Goal: Information Seeking & Learning: Learn about a topic

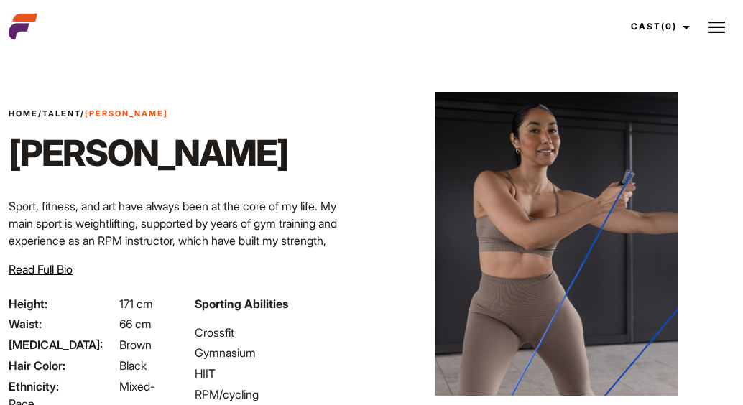
scroll to position [57, 0]
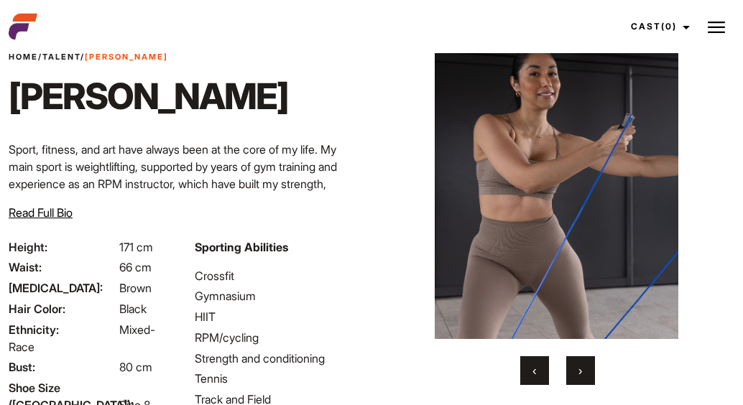
click at [586, 372] on button "›" at bounding box center [581, 371] width 29 height 29
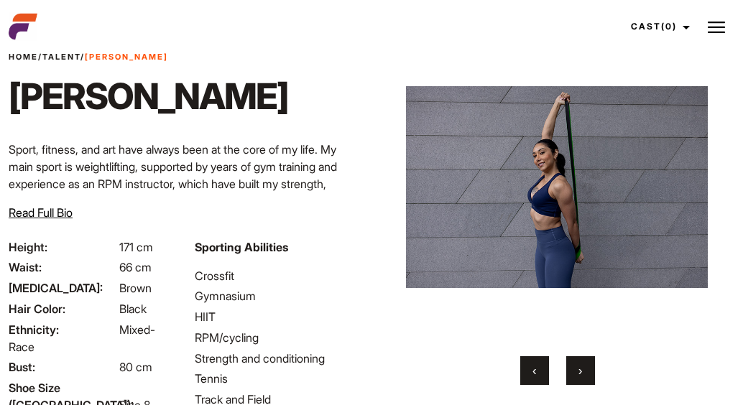
click at [586, 372] on button "›" at bounding box center [581, 371] width 29 height 29
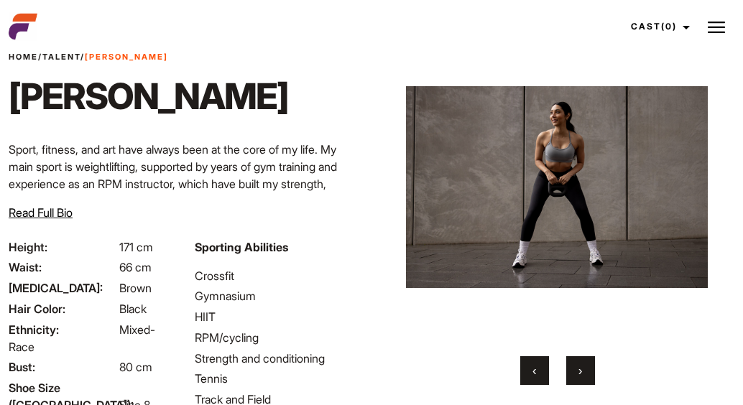
click at [586, 372] on button "›" at bounding box center [581, 371] width 29 height 29
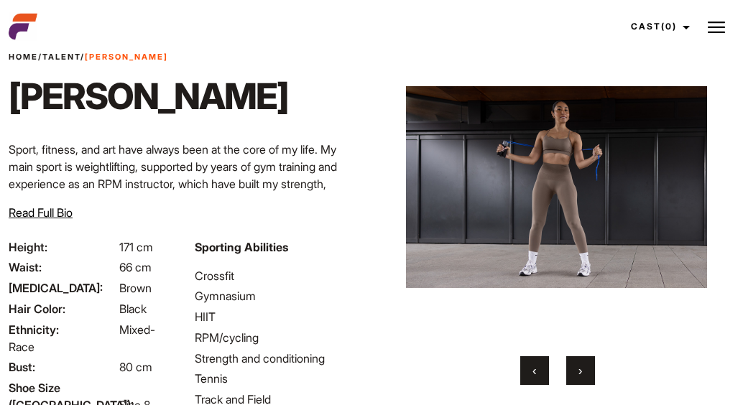
click at [586, 373] on button "›" at bounding box center [581, 371] width 29 height 29
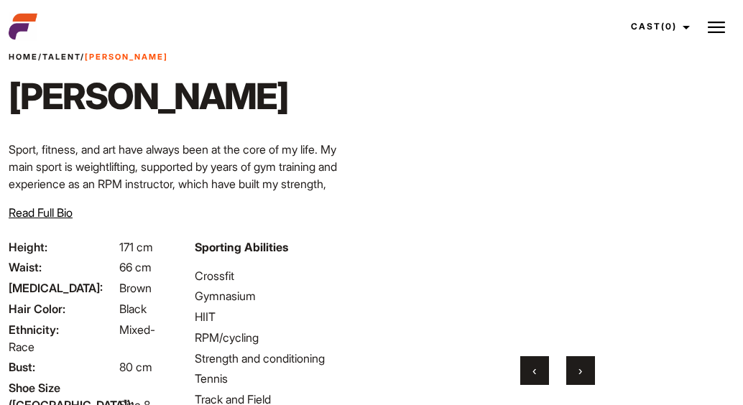
click at [586, 373] on button "›" at bounding box center [581, 371] width 29 height 29
click at [536, 371] on span "‹" at bounding box center [535, 371] width 4 height 14
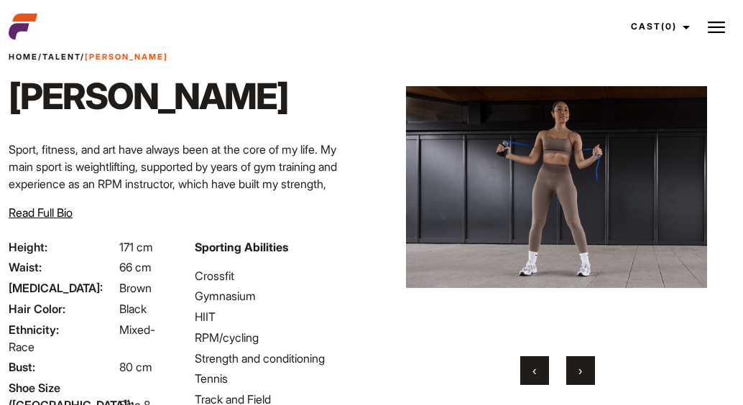
click at [589, 381] on button "›" at bounding box center [581, 371] width 29 height 29
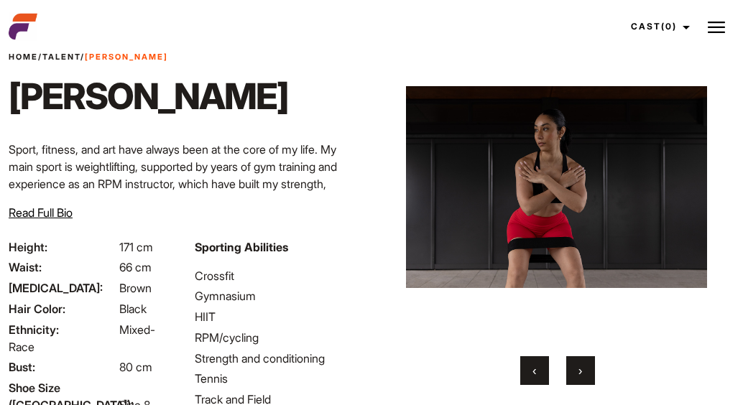
click at [589, 381] on button "›" at bounding box center [581, 371] width 29 height 29
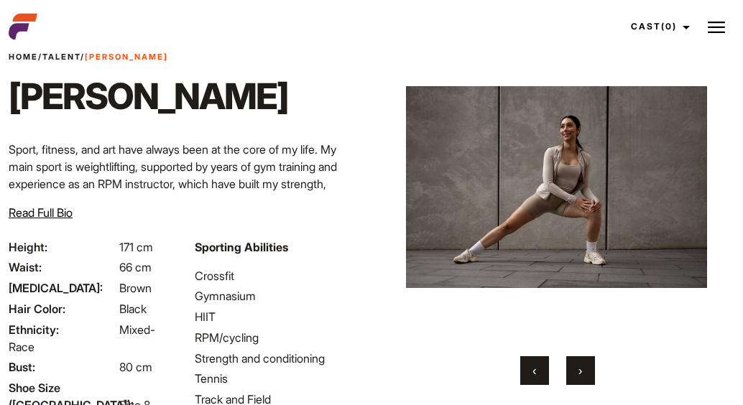
click at [589, 381] on button "›" at bounding box center [581, 371] width 29 height 29
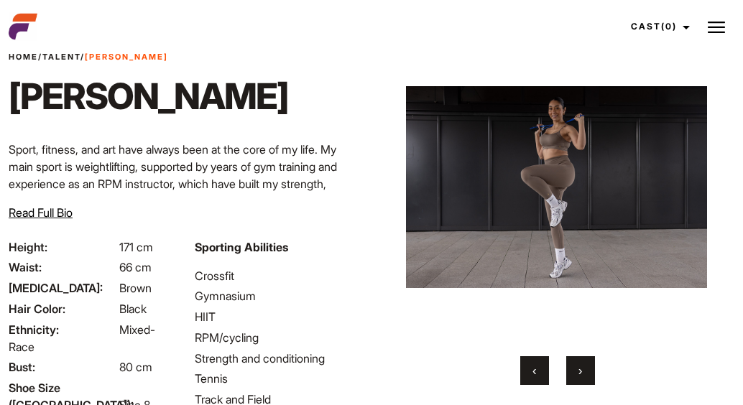
click at [589, 381] on button "›" at bounding box center [581, 371] width 29 height 29
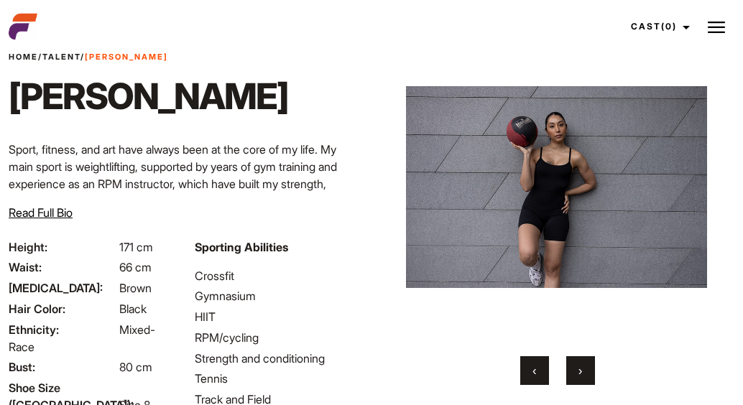
click at [589, 381] on button "›" at bounding box center [581, 371] width 29 height 29
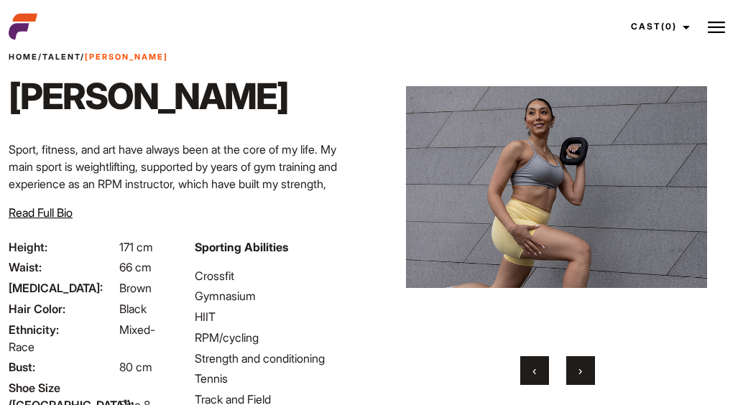
click at [589, 381] on button "›" at bounding box center [581, 371] width 29 height 29
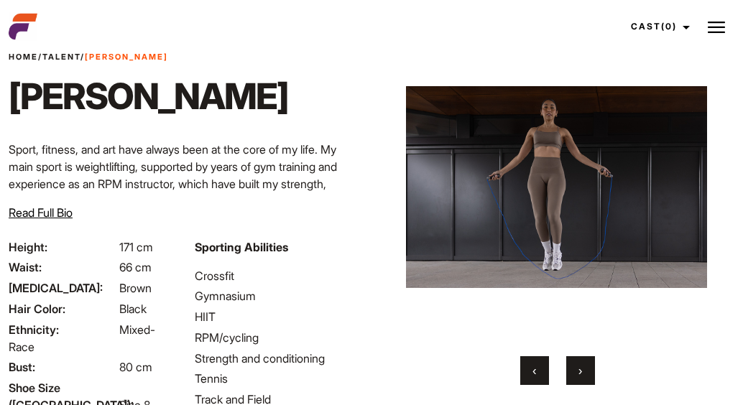
click at [531, 377] on button "‹" at bounding box center [535, 371] width 29 height 29
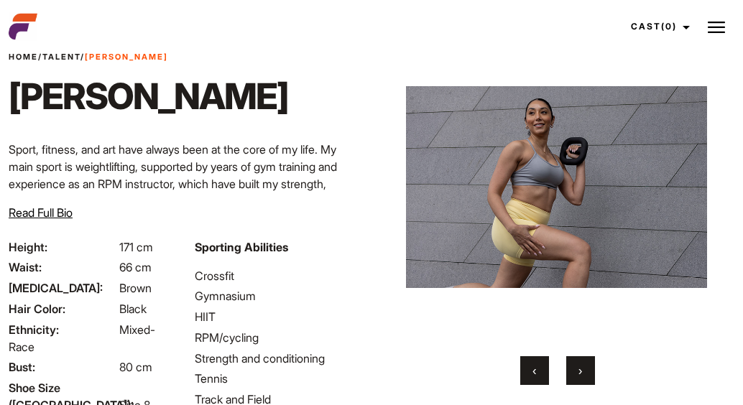
click at [591, 376] on button "›" at bounding box center [581, 371] width 29 height 29
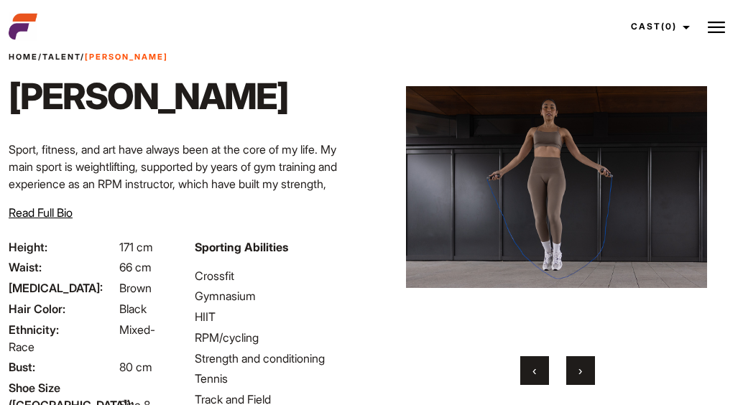
click at [591, 377] on button "›" at bounding box center [581, 371] width 29 height 29
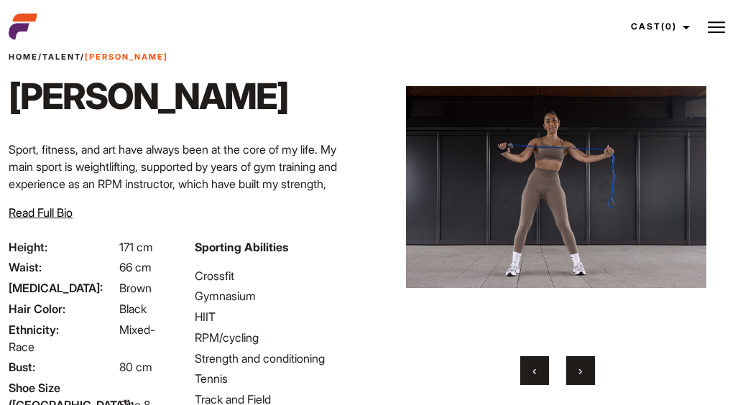
click at [591, 377] on button "›" at bounding box center [581, 371] width 29 height 29
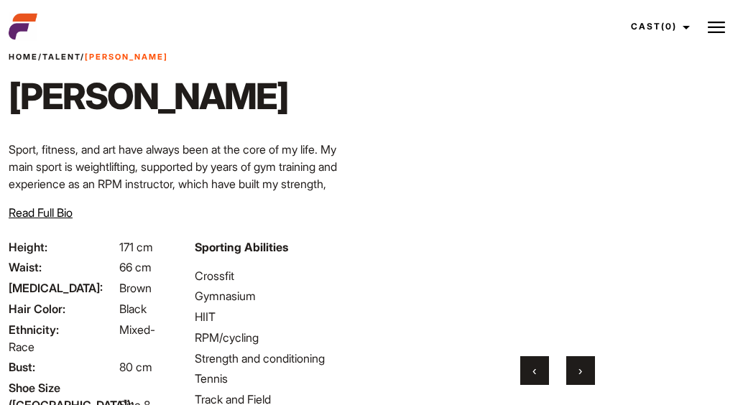
click at [591, 377] on button "›" at bounding box center [581, 371] width 29 height 29
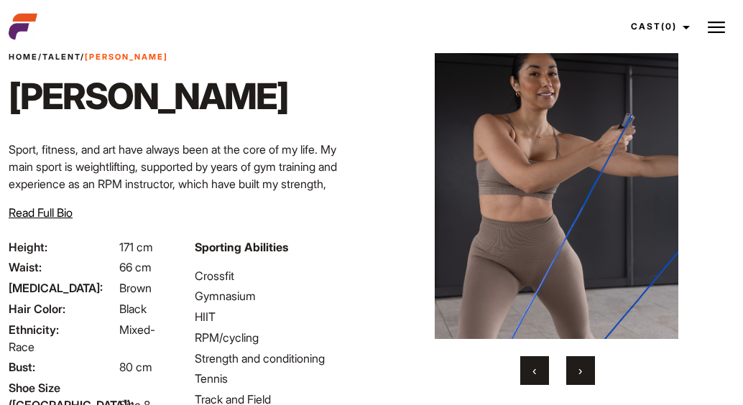
click at [591, 377] on button "›" at bounding box center [581, 371] width 29 height 29
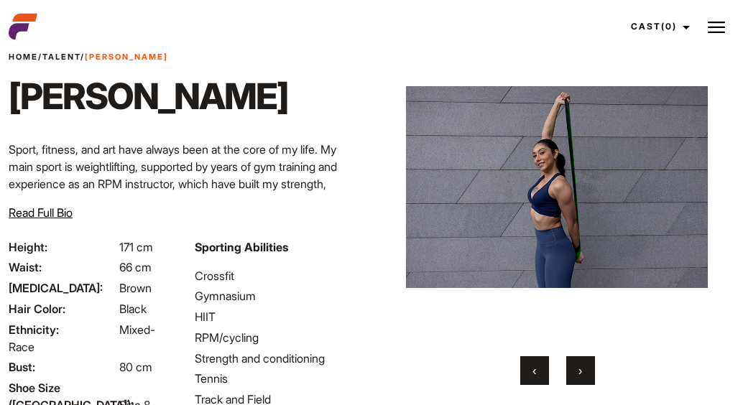
click at [591, 377] on button "›" at bounding box center [581, 371] width 29 height 29
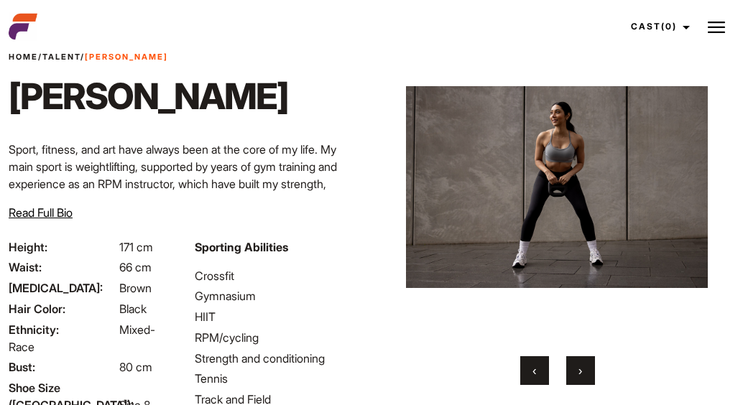
click at [536, 376] on button "‹" at bounding box center [535, 371] width 29 height 29
